Goal: Information Seeking & Learning: Find specific fact

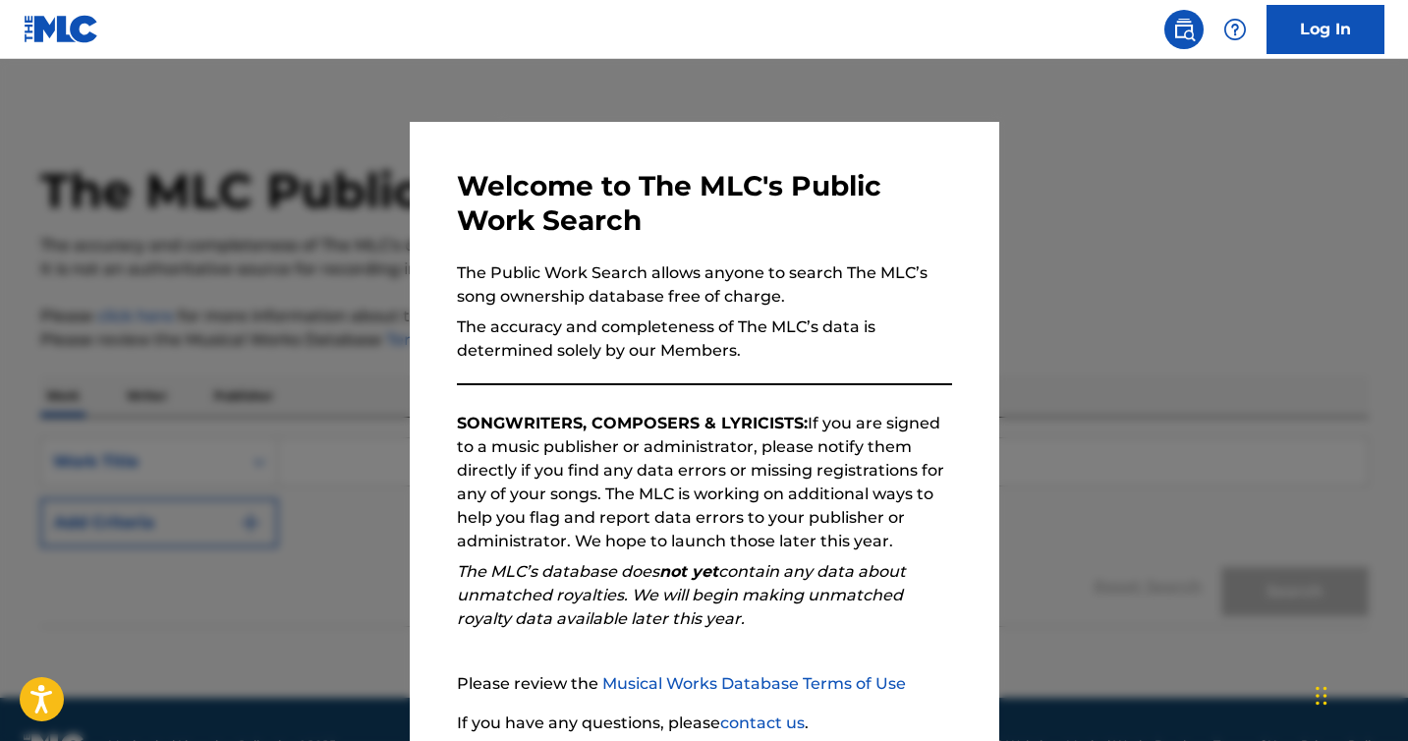
scroll to position [158, 0]
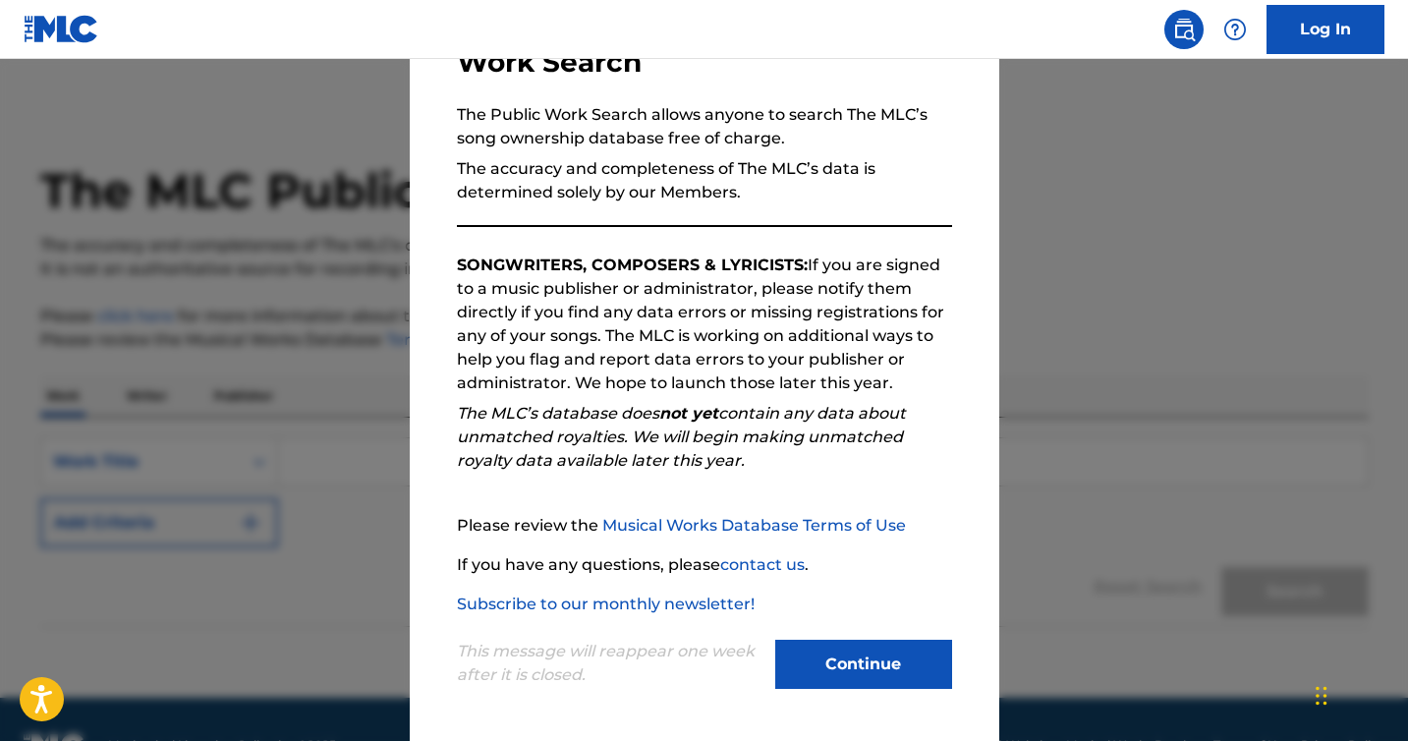
click at [841, 668] on button "Continue" at bounding box center [863, 664] width 177 height 49
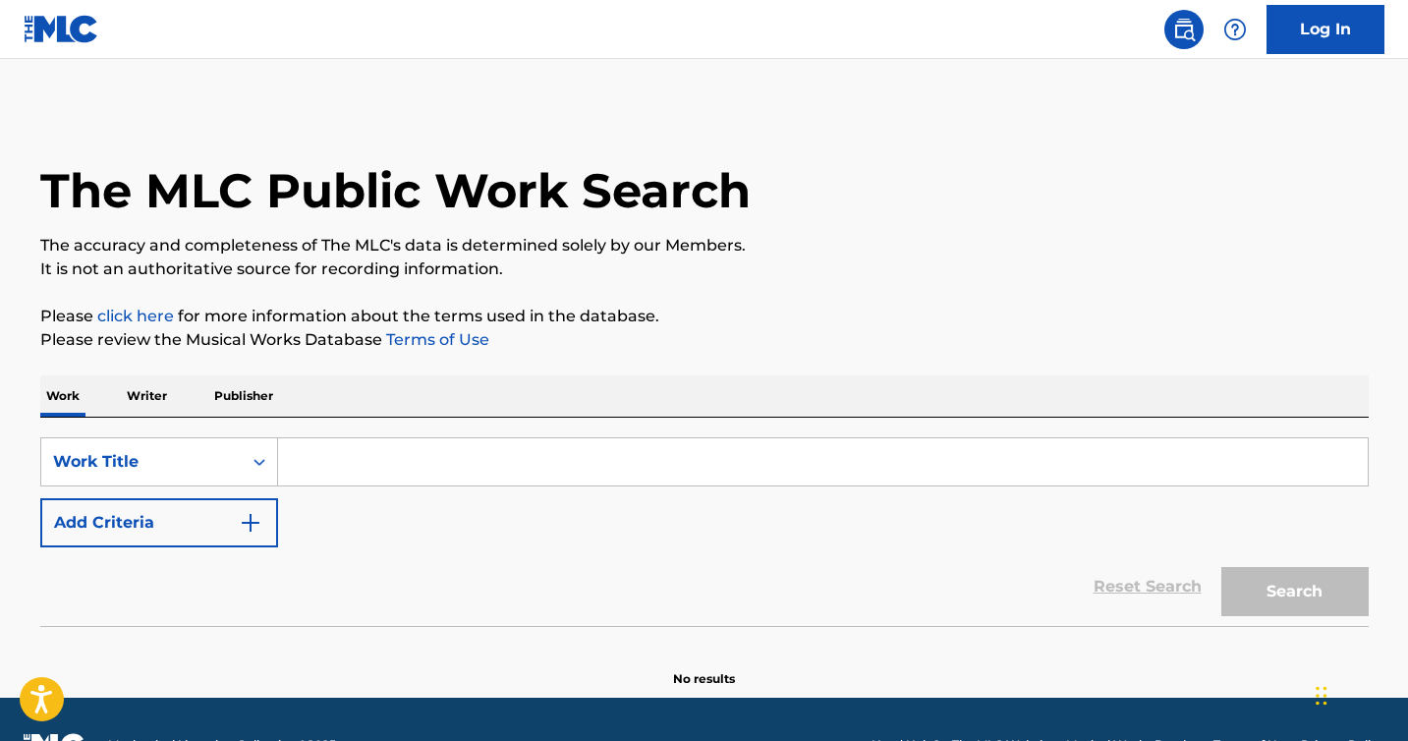
click at [253, 396] on p "Publisher" at bounding box center [243, 395] width 71 height 41
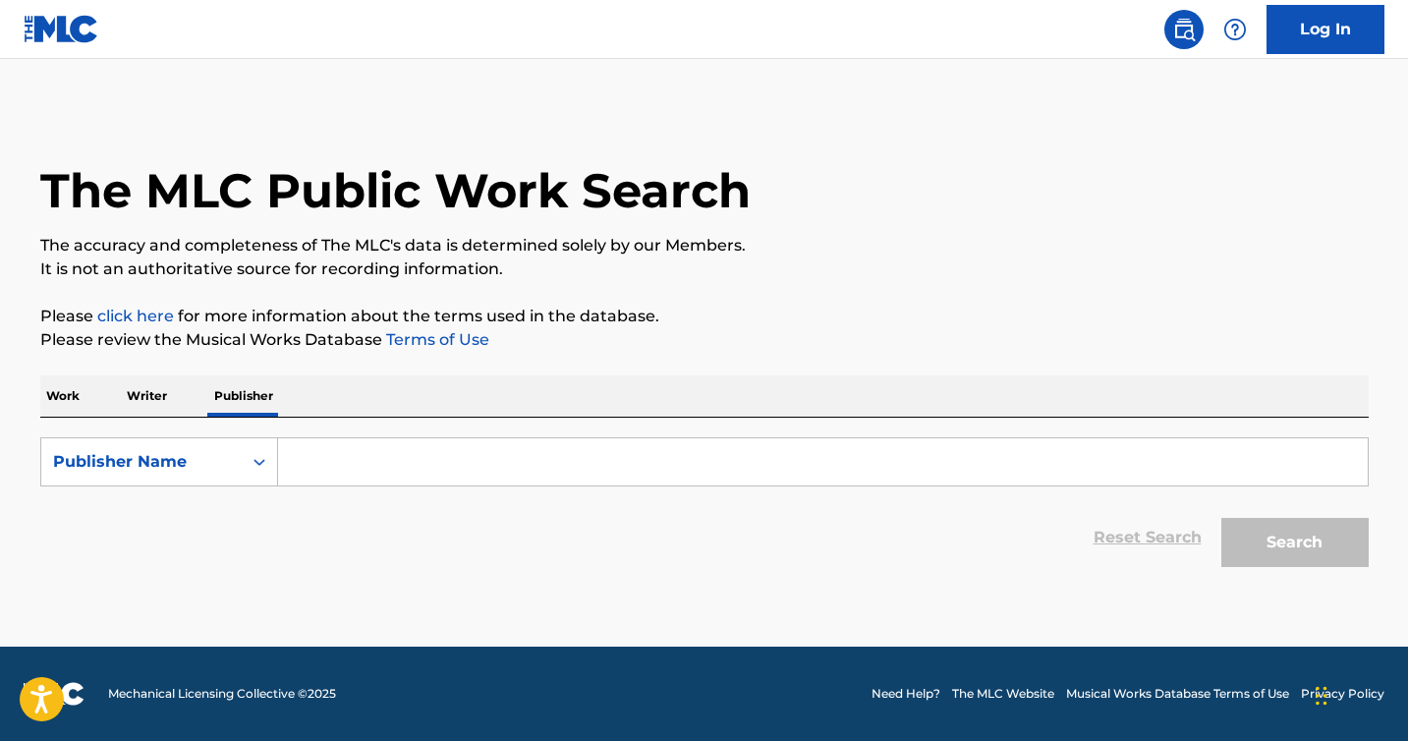
click at [153, 400] on p "Writer" at bounding box center [147, 395] width 52 height 41
click at [38, 404] on div "The MLC Public Work Search The accuracy and completeness of The MLC's data is d…" at bounding box center [705, 342] width 1376 height 469
click at [61, 402] on p "Work" at bounding box center [62, 395] width 45 height 41
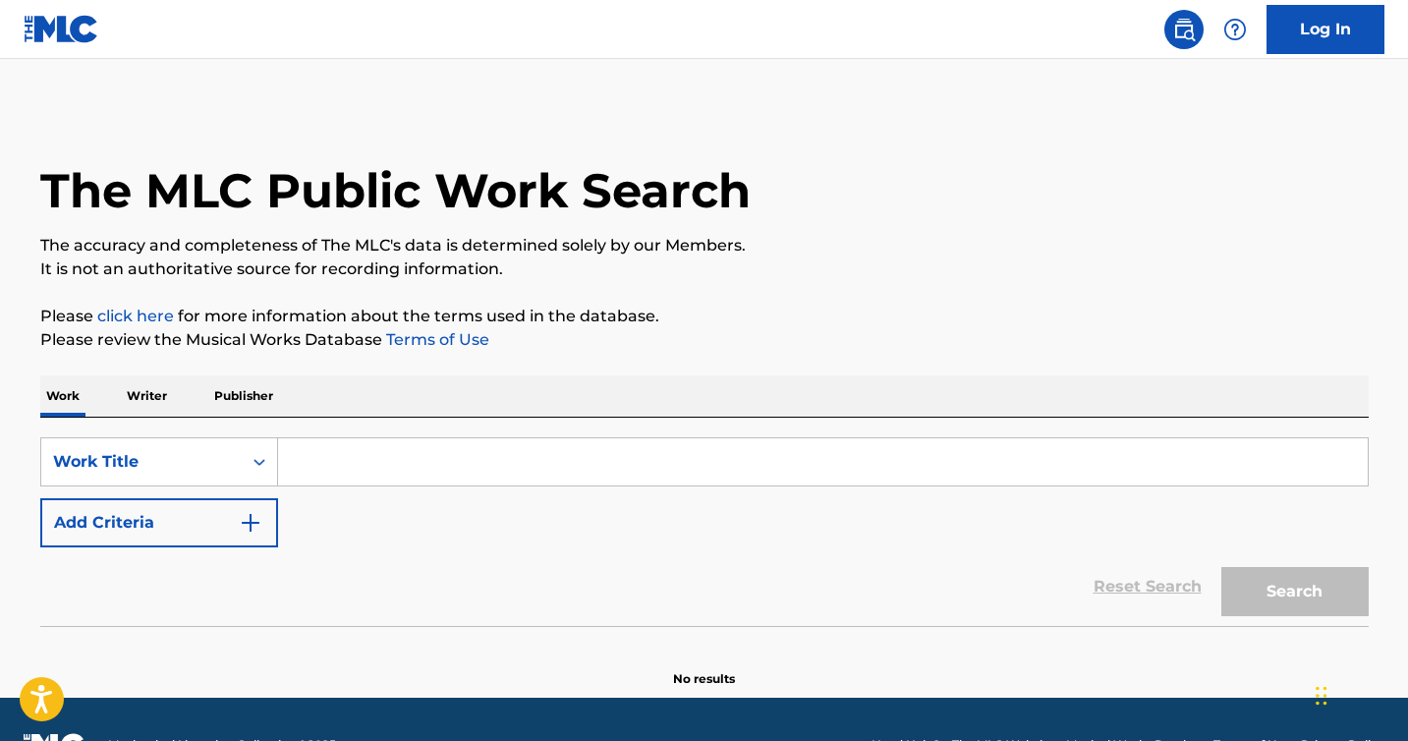
click at [132, 401] on p "Writer" at bounding box center [147, 395] width 52 height 41
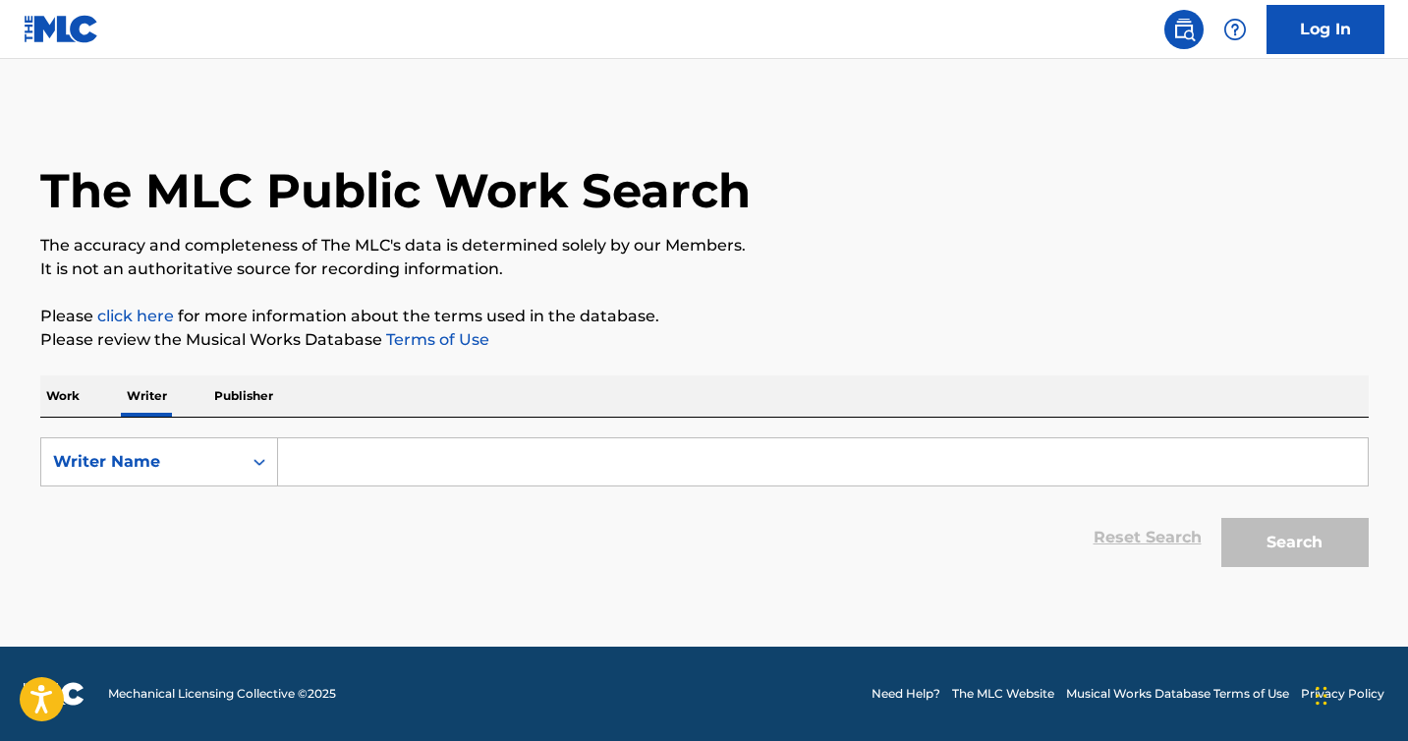
click at [335, 461] on input "Search Form" at bounding box center [823, 461] width 1090 height 47
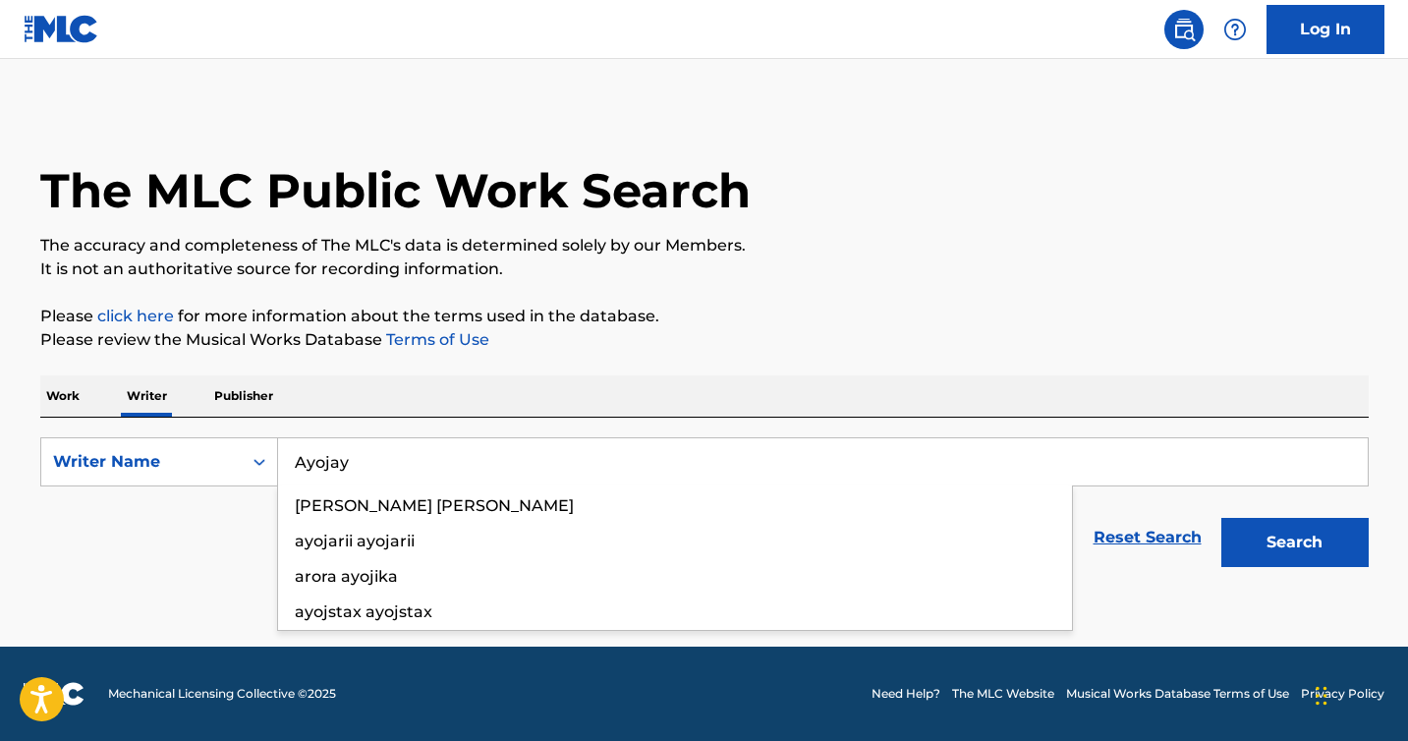
click at [1221, 518] on button "Search" at bounding box center [1294, 542] width 147 height 49
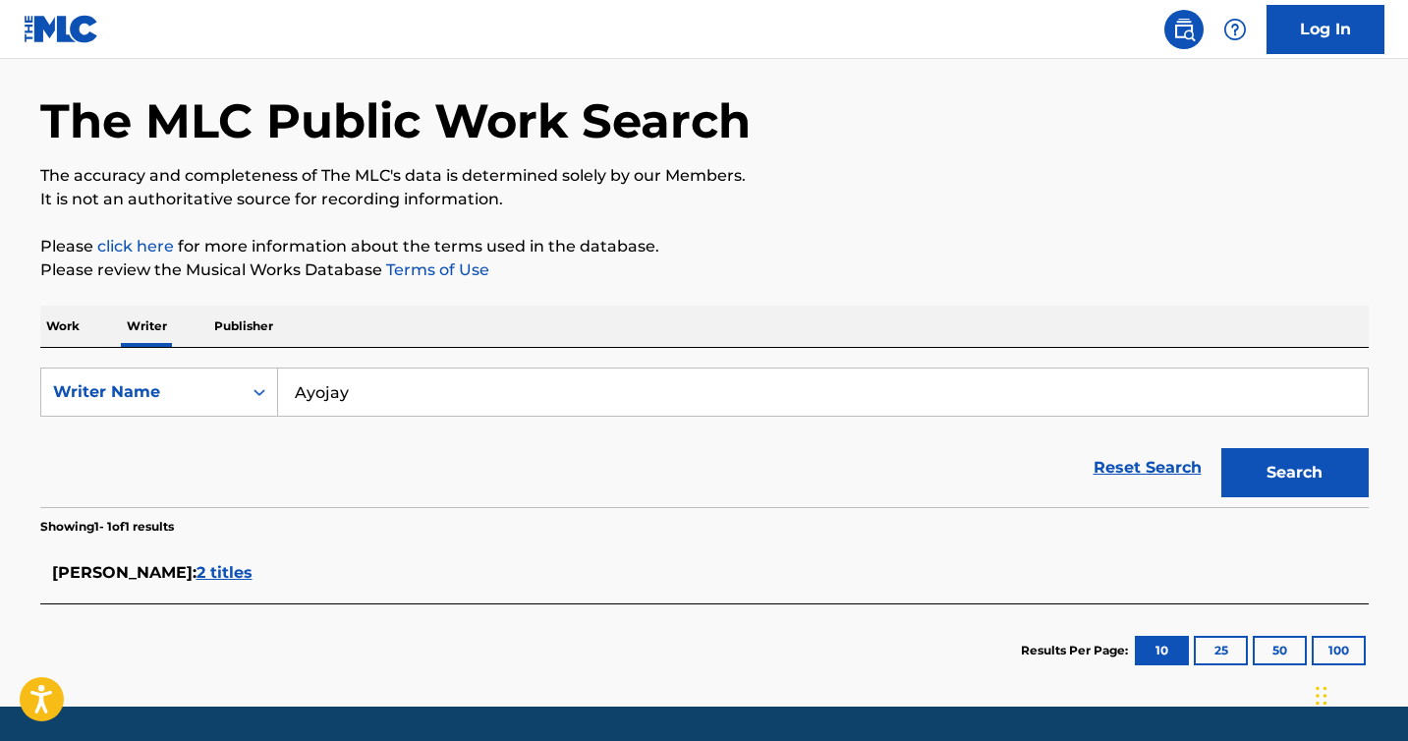
scroll to position [130, 0]
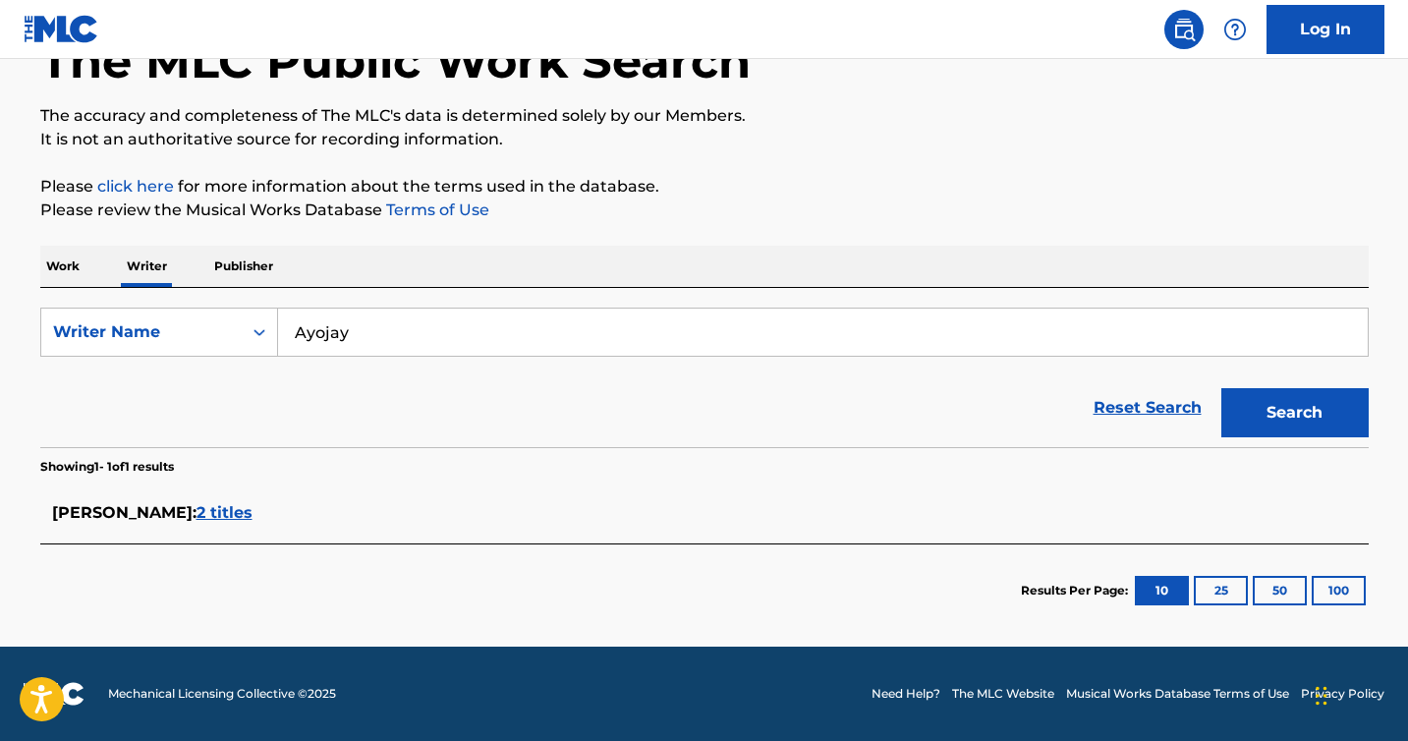
click at [197, 517] on span "2 titles" at bounding box center [225, 512] width 56 height 19
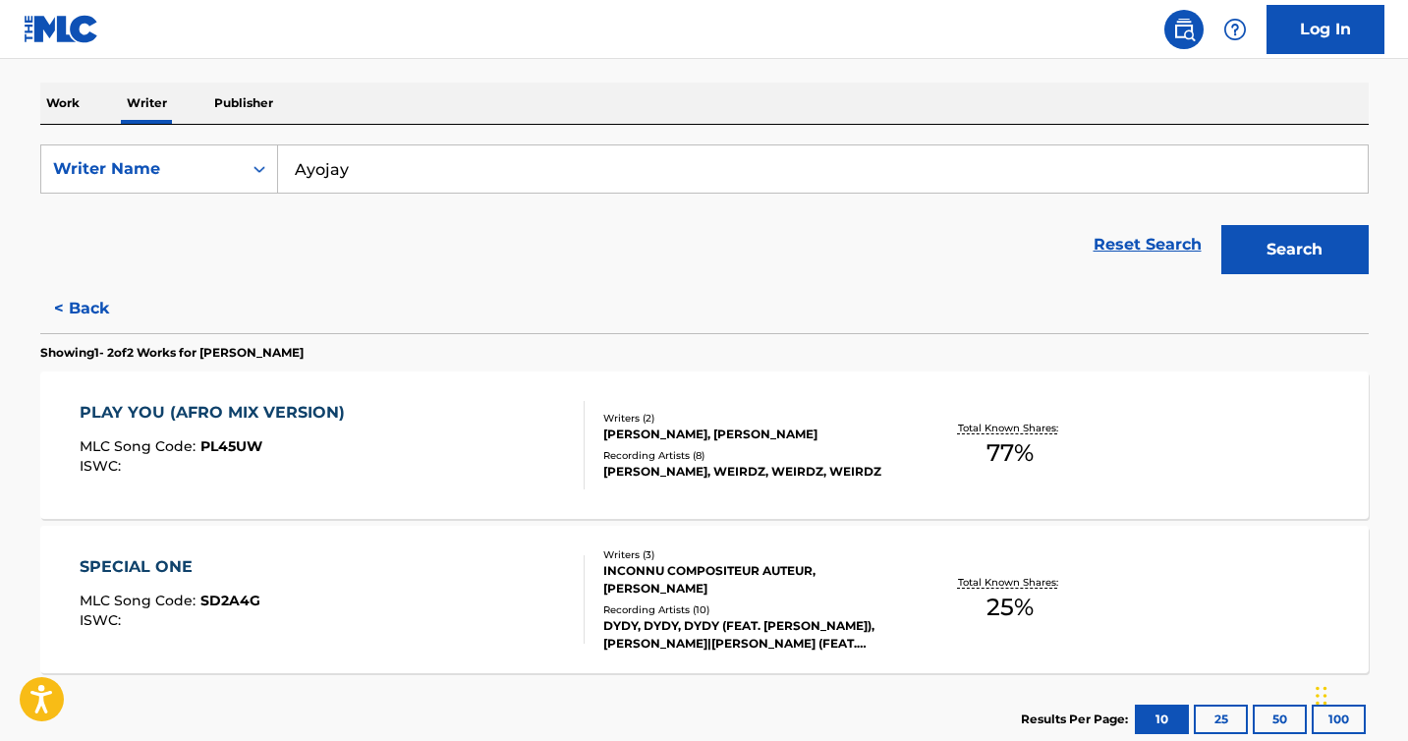
scroll to position [309, 0]
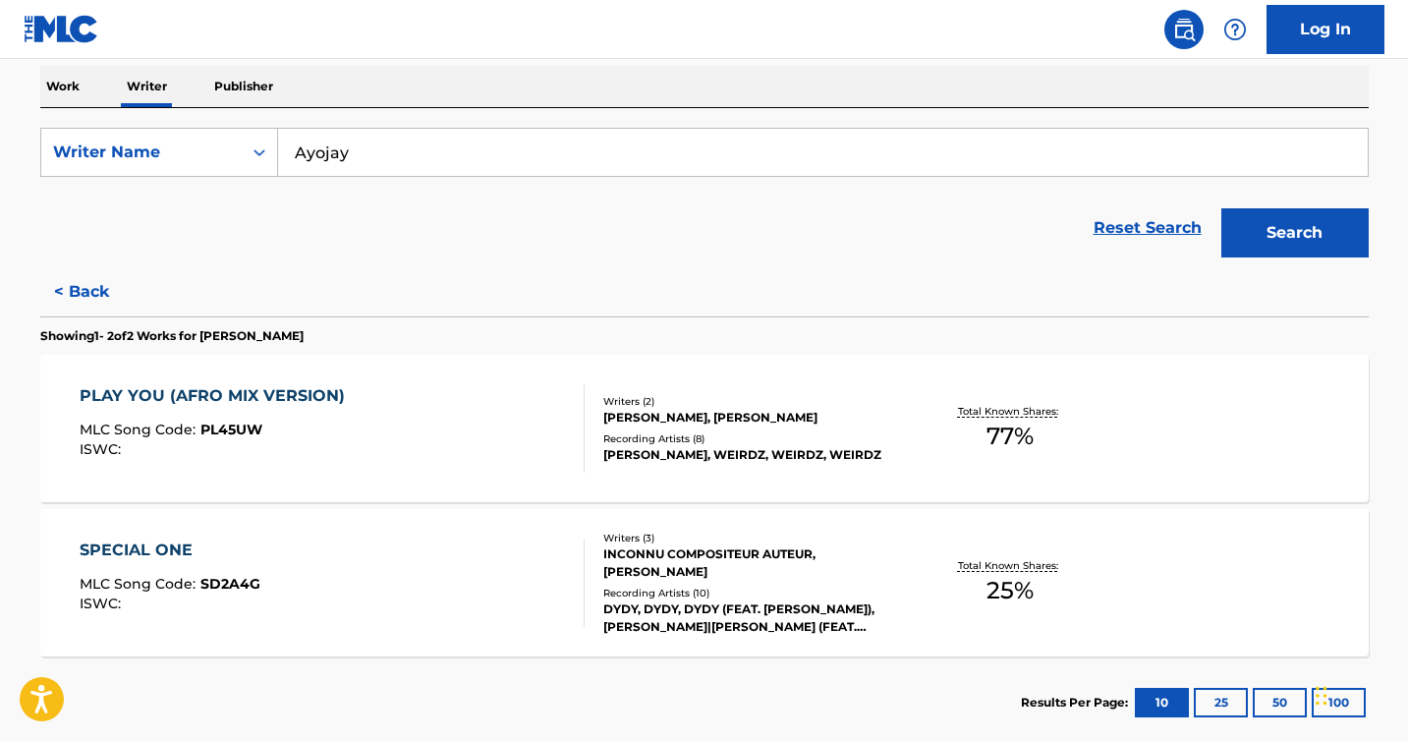
click at [366, 155] on input "Ayojay" at bounding box center [823, 152] width 1090 height 47
click at [322, 160] on input "Ayojay" at bounding box center [823, 152] width 1090 height 47
click at [354, 203] on div "[PERSON_NAME]" at bounding box center [675, 196] width 794 height 35
type input "[PERSON_NAME]"
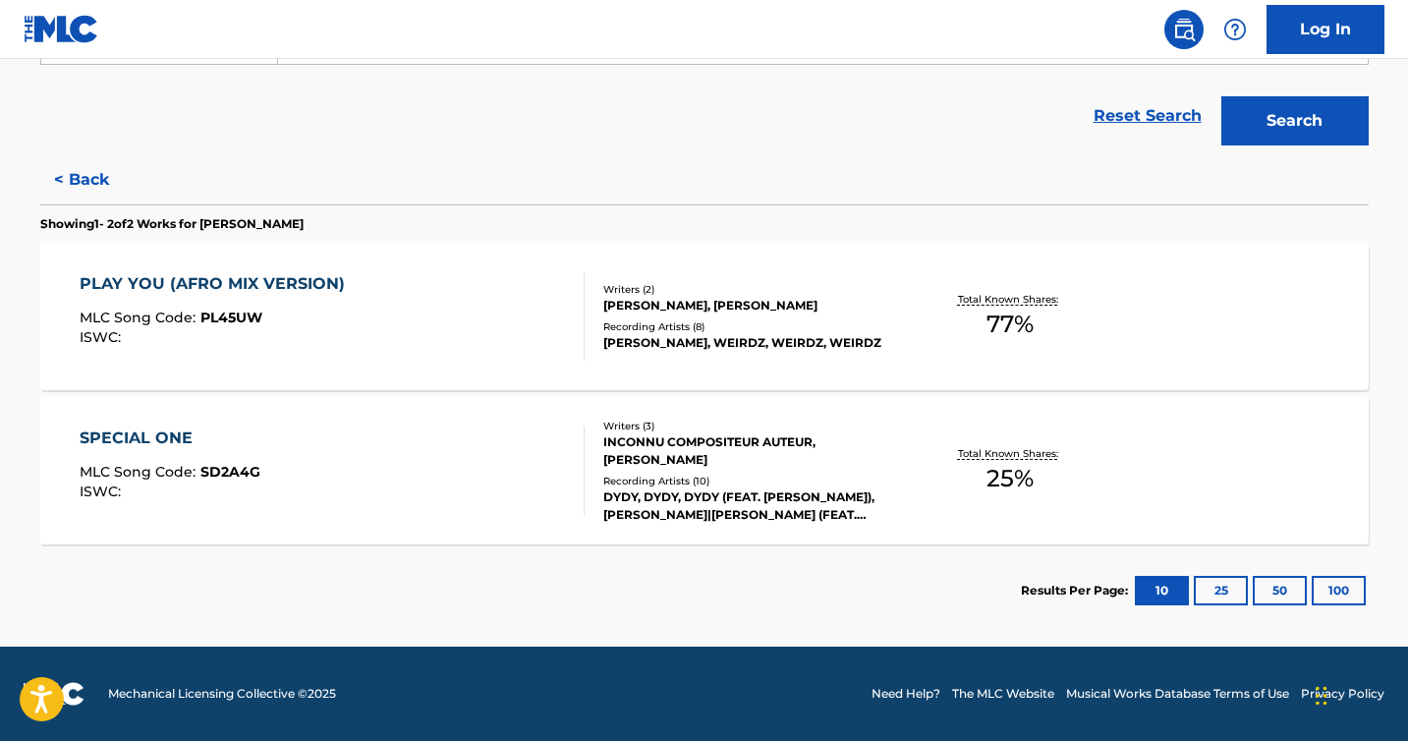
click at [1236, 597] on button "25" at bounding box center [1221, 590] width 54 height 29
click at [1277, 586] on button "50" at bounding box center [1280, 590] width 54 height 29
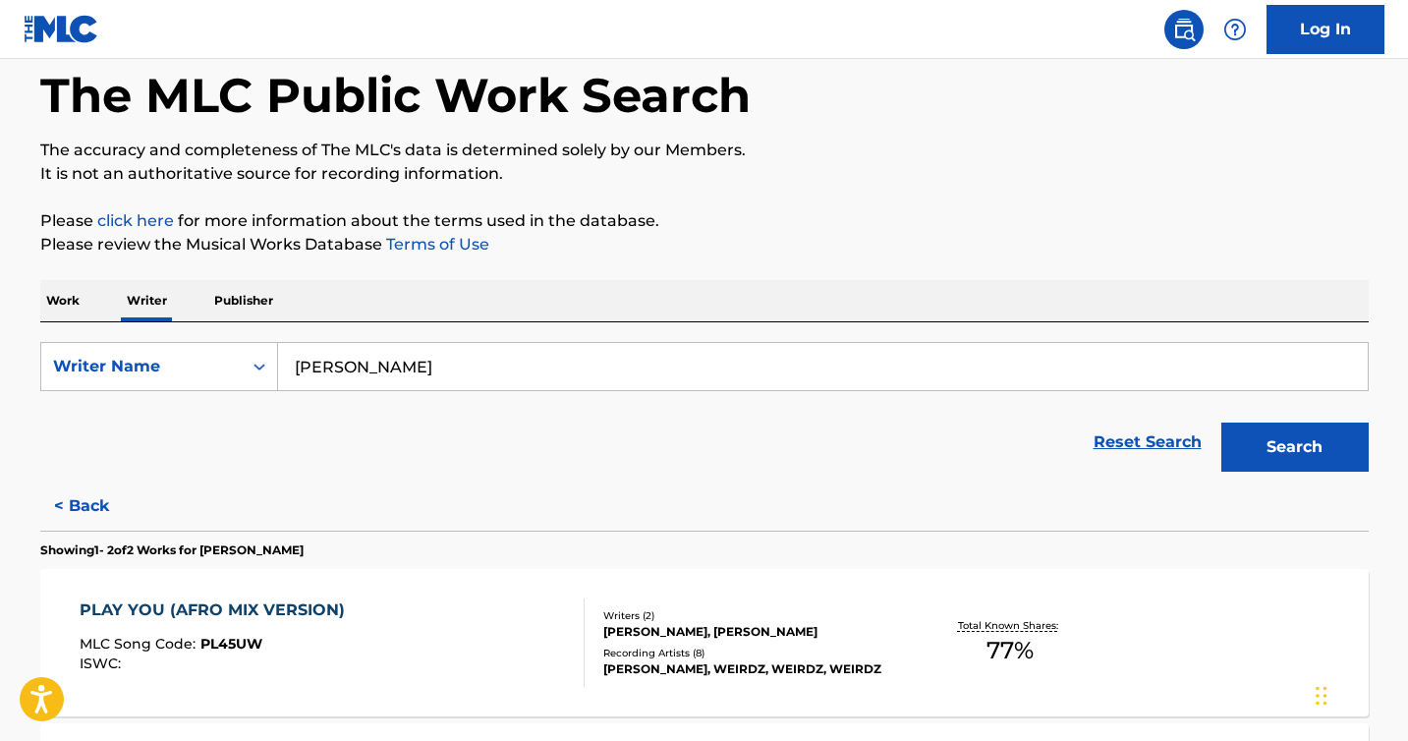
scroll to position [0, 0]
